Goal: Task Accomplishment & Management: Use online tool/utility

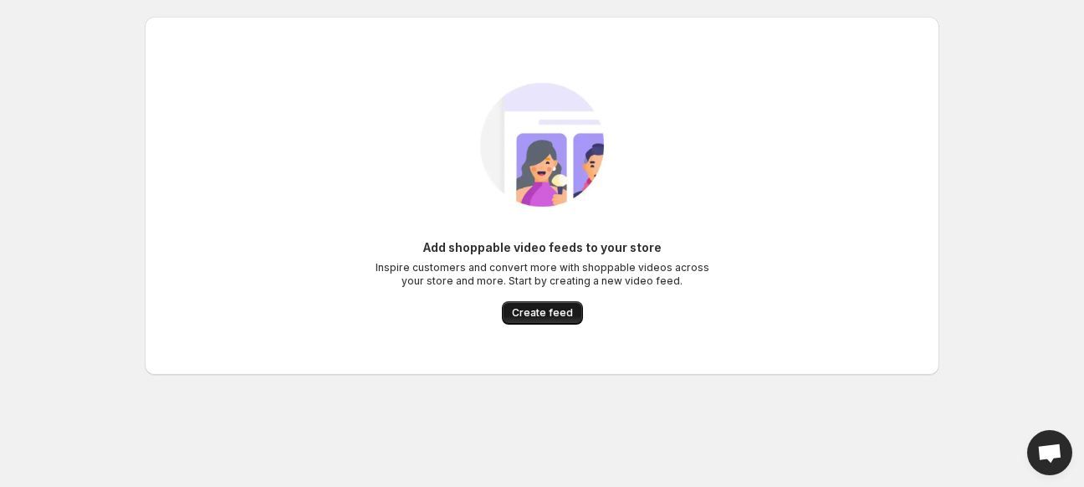
click at [545, 321] on button "Create feed" at bounding box center [542, 312] width 81 height 23
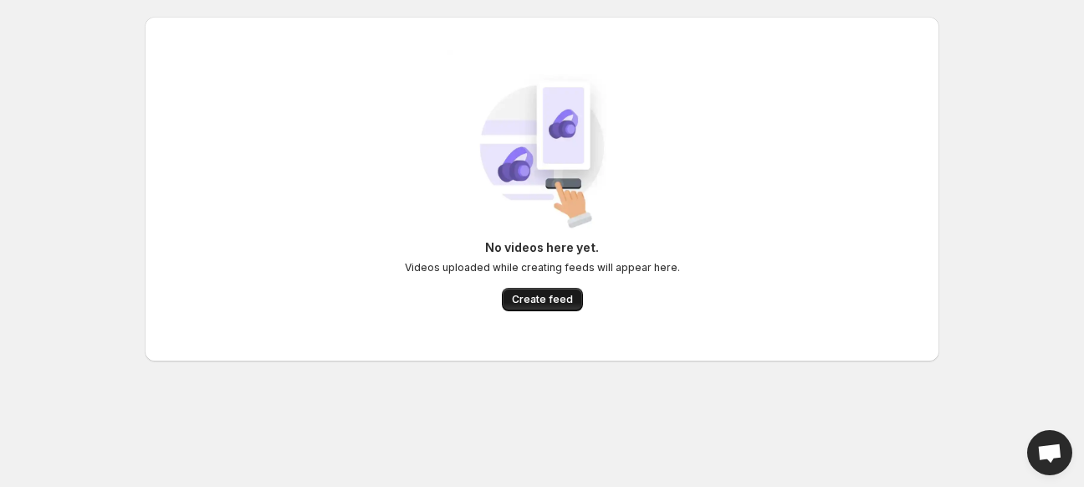
click at [532, 300] on span "Create feed" at bounding box center [542, 299] width 61 height 13
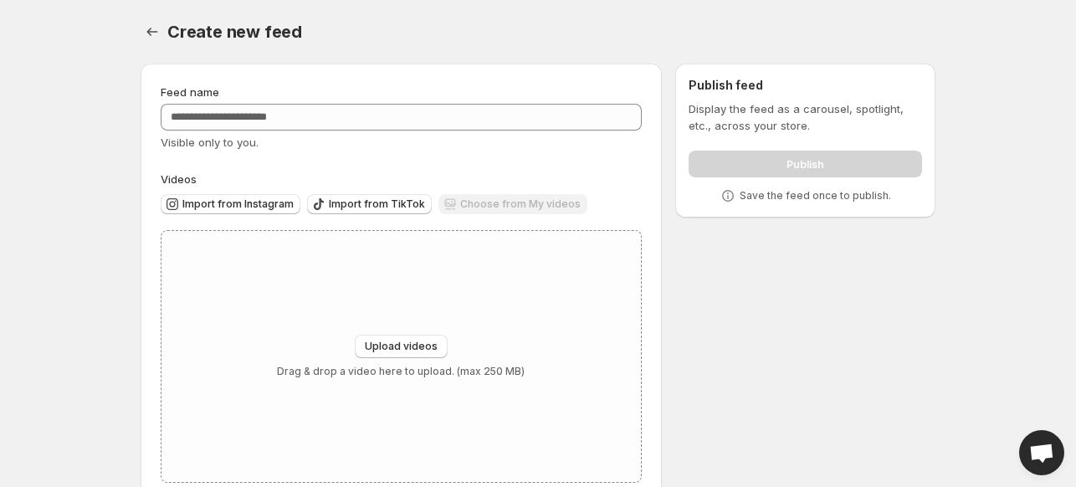
click at [496, 210] on div "Choose from My videos" at bounding box center [512, 205] width 149 height 23
